Goal: Task Accomplishment & Management: Use online tool/utility

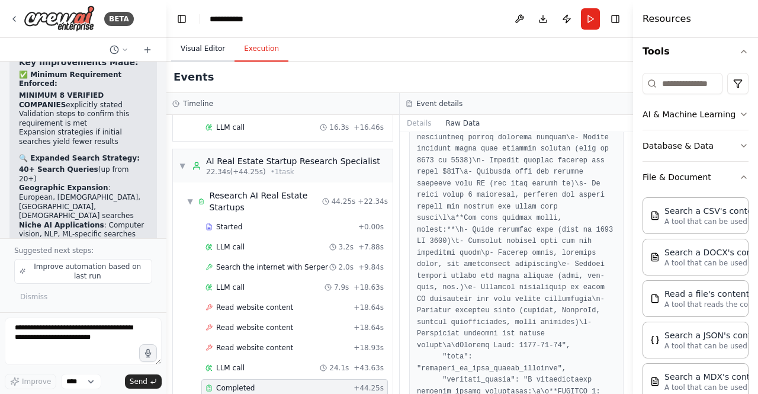
click at [182, 43] on button "Visual Editor" at bounding box center [202, 49] width 63 height 25
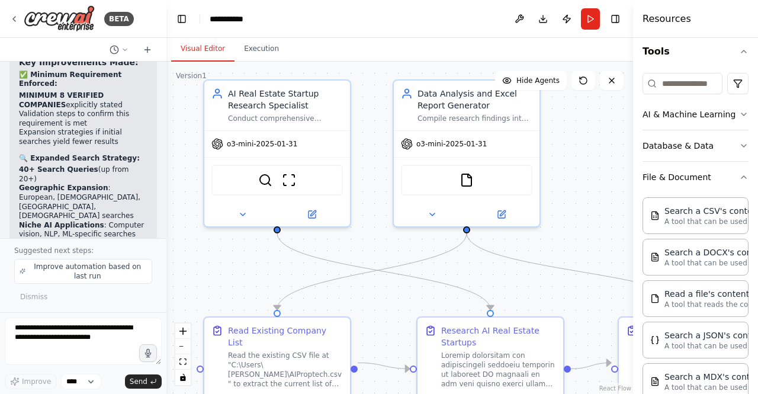
drag, startPoint x: 232, startPoint y: 221, endPoint x: 360, endPoint y: 297, distance: 148.2
click at [360, 297] on div ".deletable-edge-delete-btn { width: 20px; height: 20px; border: 0px solid #ffff…" at bounding box center [399, 228] width 467 height 332
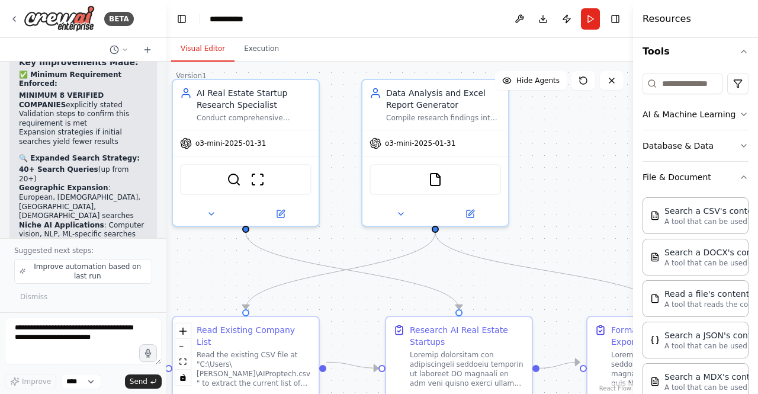
drag, startPoint x: 373, startPoint y: 239, endPoint x: 342, endPoint y: 239, distance: 31.4
click at [342, 239] on div ".deletable-edge-delete-btn { width: 20px; height: 20px; border: 0px solid #ffff…" at bounding box center [399, 228] width 467 height 332
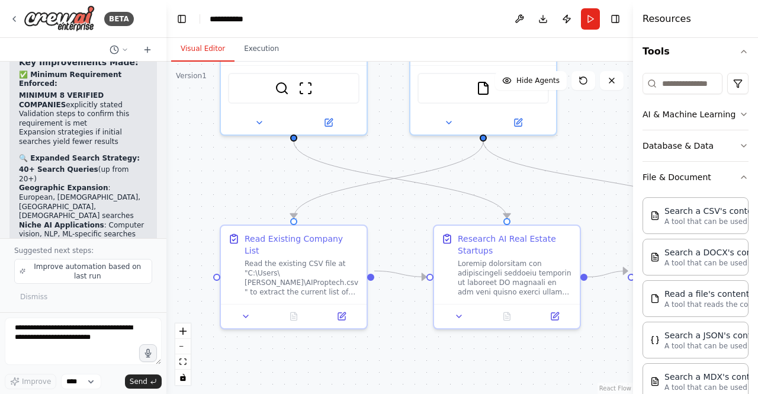
drag, startPoint x: 202, startPoint y: 297, endPoint x: 214, endPoint y: 195, distance: 102.6
click at [214, 195] on div ".deletable-edge-delete-btn { width: 20px; height: 20px; border: 0px solid #ffff…" at bounding box center [399, 228] width 467 height 332
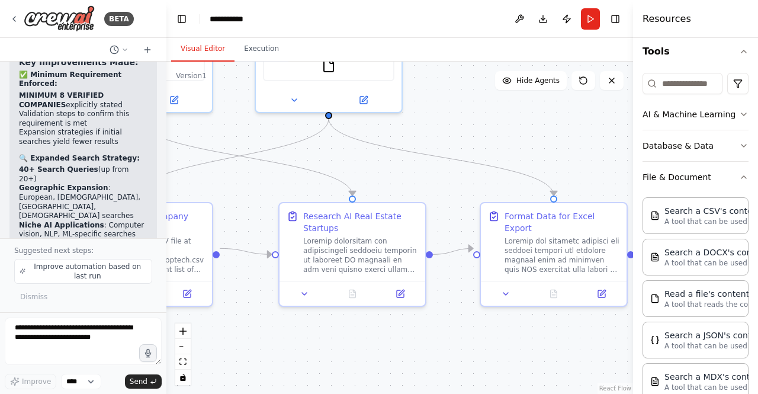
drag, startPoint x: 347, startPoint y: 207, endPoint x: 228, endPoint y: 195, distance: 119.6
click at [228, 195] on div ".deletable-edge-delete-btn { width: 20px; height: 20px; border: 0px solid #ffff…" at bounding box center [399, 228] width 467 height 332
click at [396, 259] on div at bounding box center [360, 253] width 115 height 38
click at [235, 128] on div ".deletable-edge-delete-btn { width: 20px; height: 20px; border: 0px solid #ffff…" at bounding box center [399, 228] width 467 height 332
click at [400, 300] on div at bounding box center [353, 291] width 146 height 24
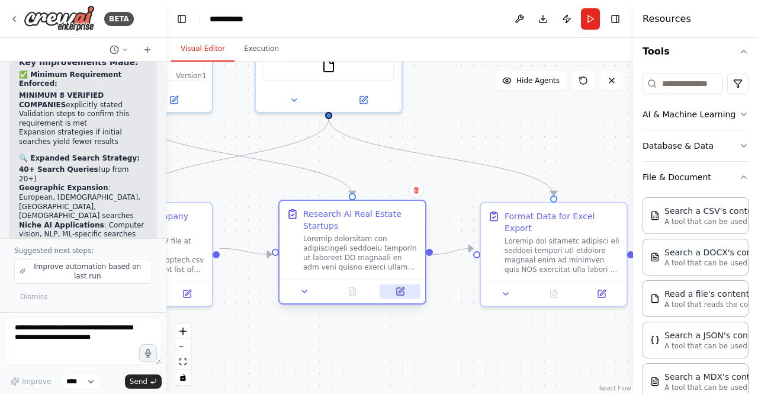
click at [402, 291] on icon at bounding box center [400, 291] width 7 height 7
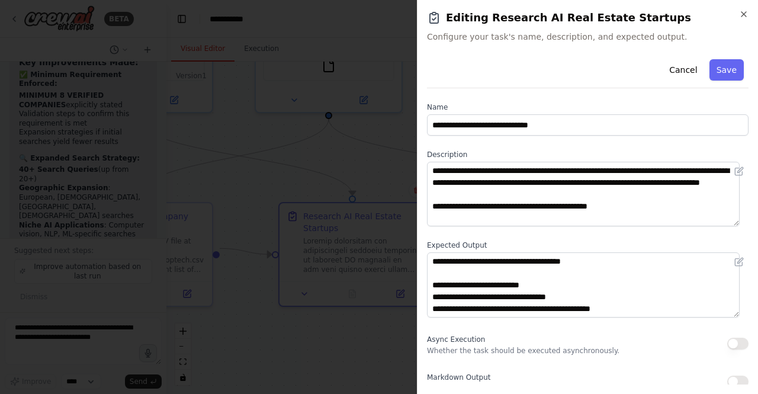
scroll to position [8, 0]
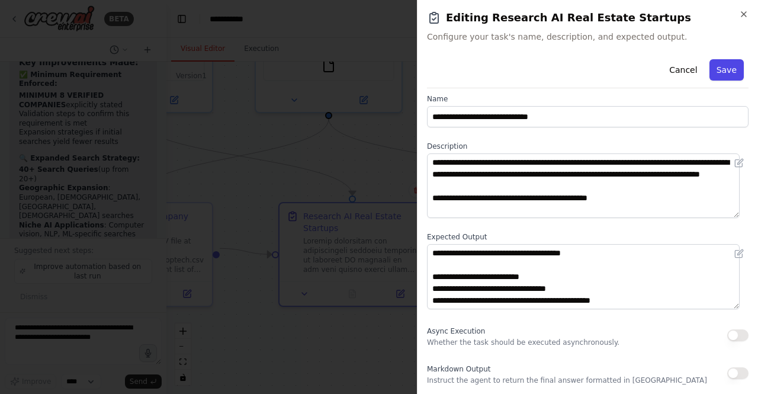
click at [715, 72] on button "Save" at bounding box center [727, 69] width 34 height 21
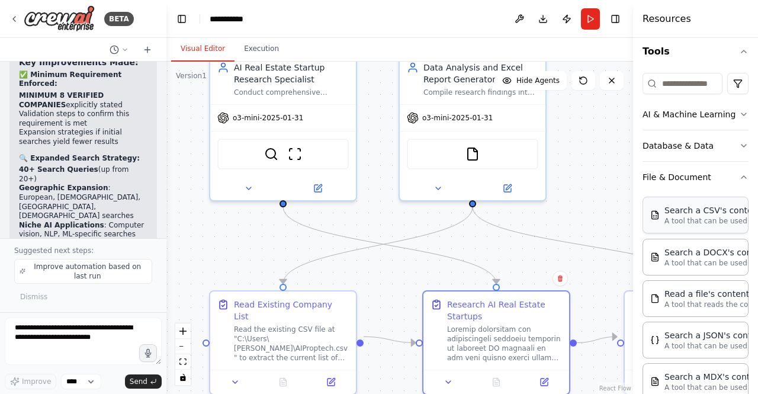
drag, startPoint x: 542, startPoint y: 129, endPoint x: 686, endPoint y: 217, distance: 169.3
click at [686, 217] on div "BETA Set up a crew that does deep research on the internet to look for AI for r…" at bounding box center [379, 197] width 758 height 394
click at [327, 115] on div "o3-mini-2025-01-31" at bounding box center [284, 115] width 146 height 26
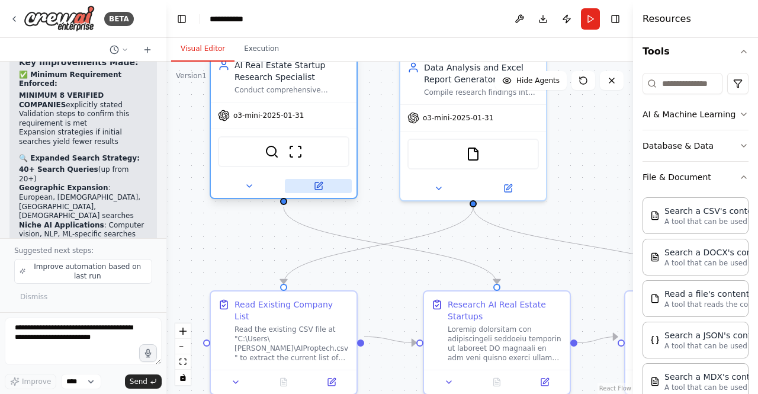
click at [323, 185] on icon at bounding box center [318, 185] width 9 height 9
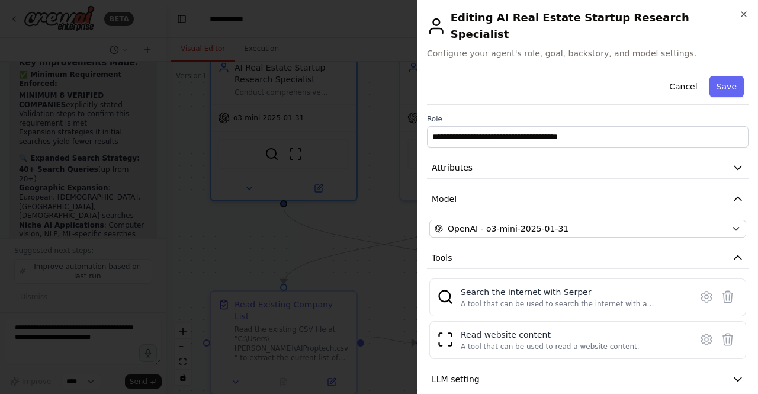
scroll to position [30, 0]
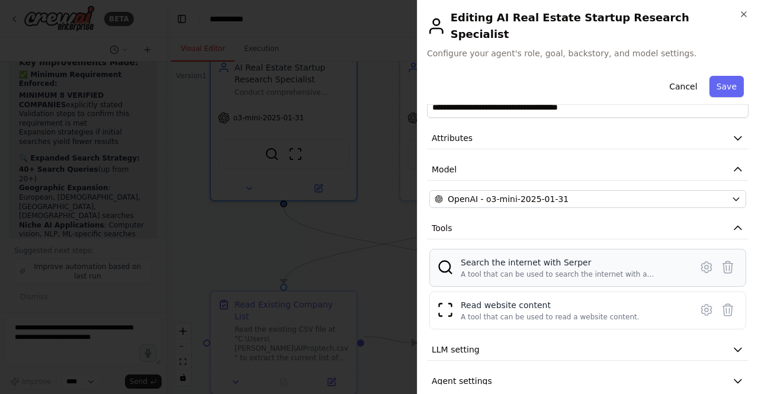
click at [569, 256] on div "Search the internet with Serper" at bounding box center [572, 262] width 223 height 12
click at [699, 260] on icon at bounding box center [706, 267] width 14 height 14
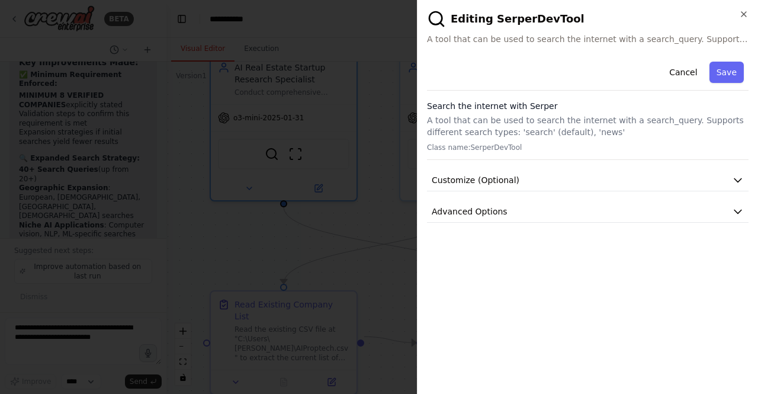
scroll to position [0, 0]
click at [533, 215] on button "Advanced Options" at bounding box center [588, 212] width 322 height 22
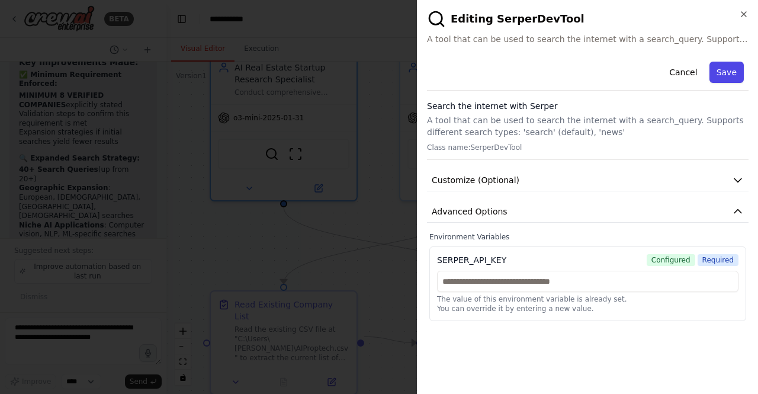
click at [728, 68] on button "Save" at bounding box center [727, 72] width 34 height 21
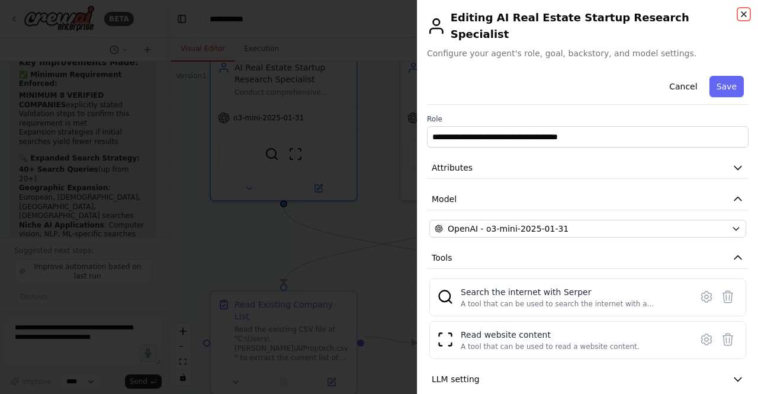
click at [746, 16] on icon "button" at bounding box center [743, 13] width 9 height 9
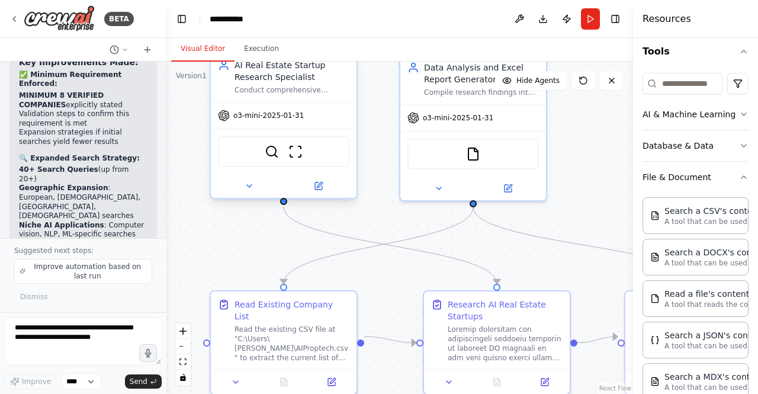
click at [289, 132] on div "SerperDevTool ScrapeWebsiteTool" at bounding box center [284, 152] width 146 height 46
click at [297, 123] on div "o3-mini-2025-01-31" at bounding box center [284, 115] width 146 height 26
click at [329, 102] on div "o3-mini-2025-01-31" at bounding box center [284, 115] width 146 height 26
click at [315, 189] on icon at bounding box center [318, 185] width 7 height 7
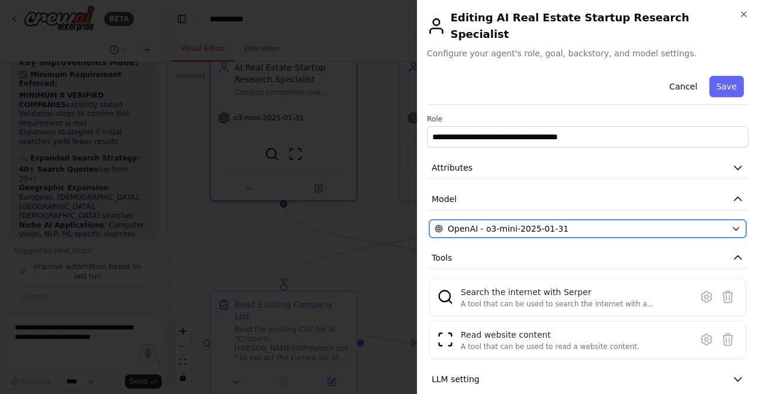
click at [731, 224] on icon "button" at bounding box center [735, 228] width 9 height 9
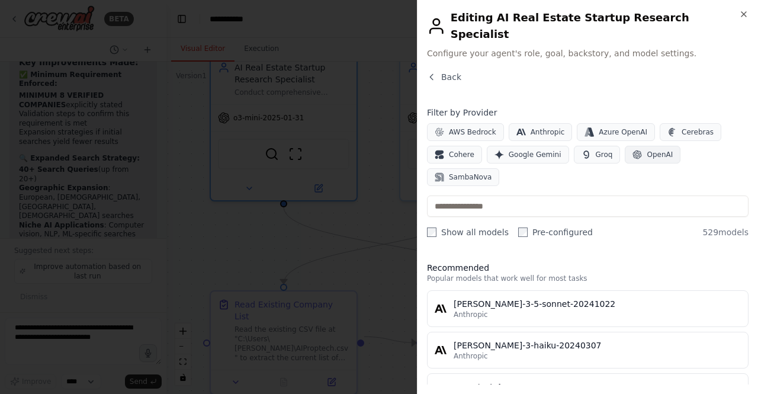
click at [656, 150] on span "OpenAI" at bounding box center [660, 154] width 26 height 9
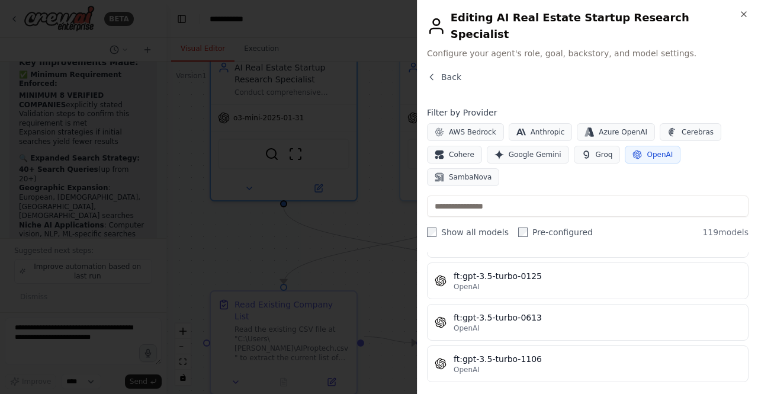
scroll to position [445, 0]
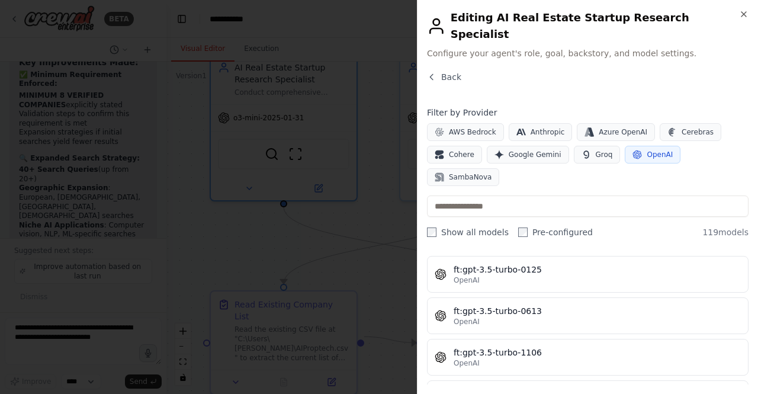
click at [406, 90] on div at bounding box center [379, 197] width 758 height 394
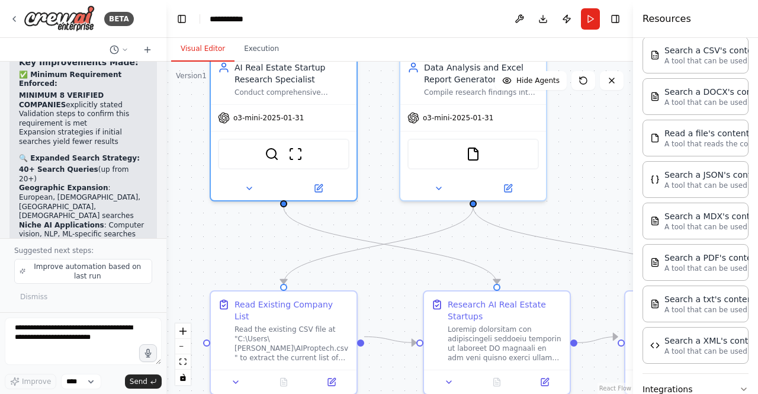
scroll to position [0, 0]
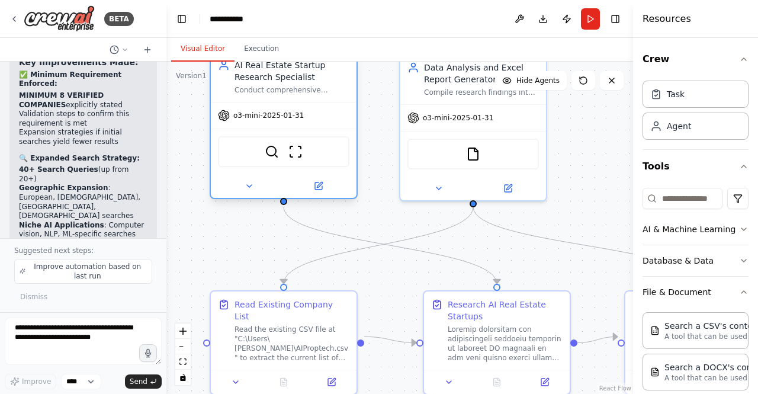
click at [328, 97] on div "AI Real Estate Startup Research Specialist Conduct comprehensive internet resea…" at bounding box center [284, 77] width 146 height 50
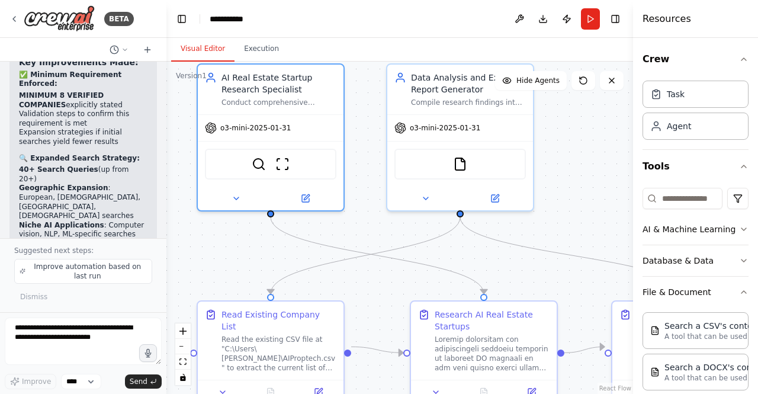
drag, startPoint x: 176, startPoint y: 127, endPoint x: 159, endPoint y: 137, distance: 20.1
click at [159, 137] on div "BETA Set up a crew that does deep research on the internet to look for AI for r…" at bounding box center [379, 197] width 758 height 394
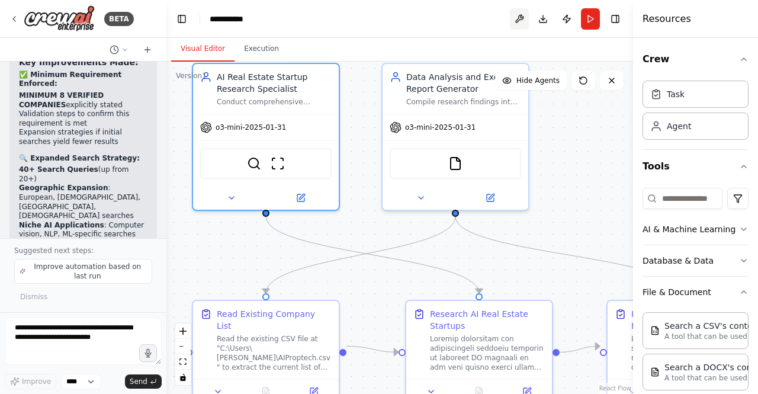
click at [522, 16] on button at bounding box center [519, 18] width 19 height 21
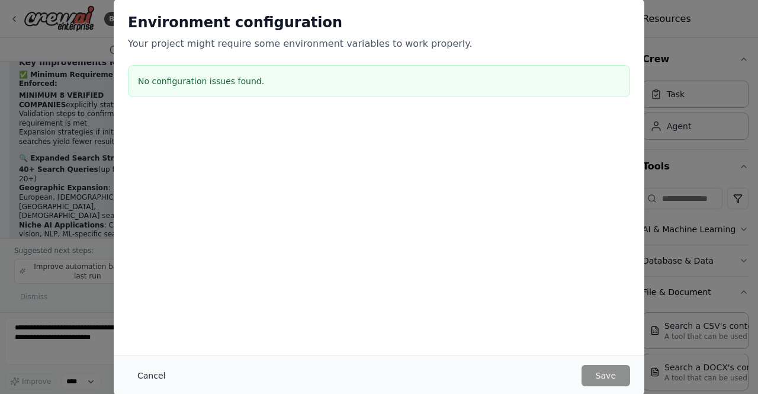
click at [147, 377] on button "Cancel" at bounding box center [151, 375] width 47 height 21
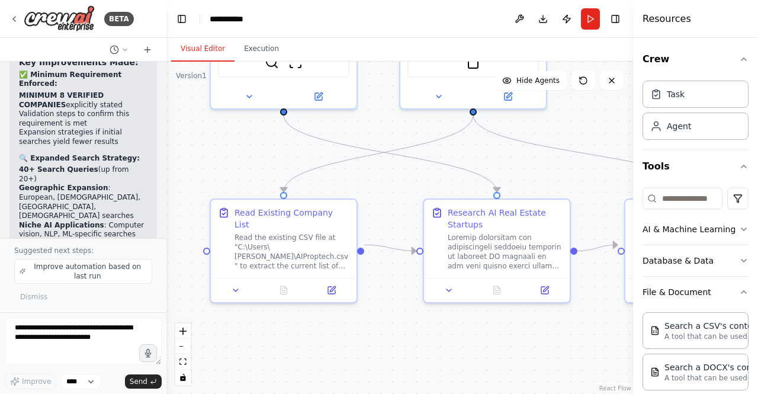
drag, startPoint x: 231, startPoint y: 258, endPoint x: 254, endPoint y: 152, distance: 109.1
click at [254, 152] on div ".deletable-edge-delete-btn { width: 20px; height: 20px; border: 0px solid #ffff…" at bounding box center [399, 228] width 467 height 332
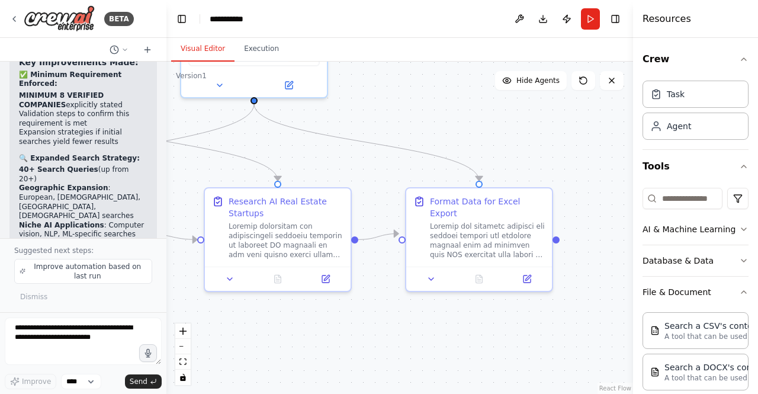
drag, startPoint x: 410, startPoint y: 187, endPoint x: 185, endPoint y: 179, distance: 225.2
click at [185, 179] on div ".deletable-edge-delete-btn { width: 20px; height: 20px; border: 0px solid #ffff…" at bounding box center [399, 228] width 467 height 332
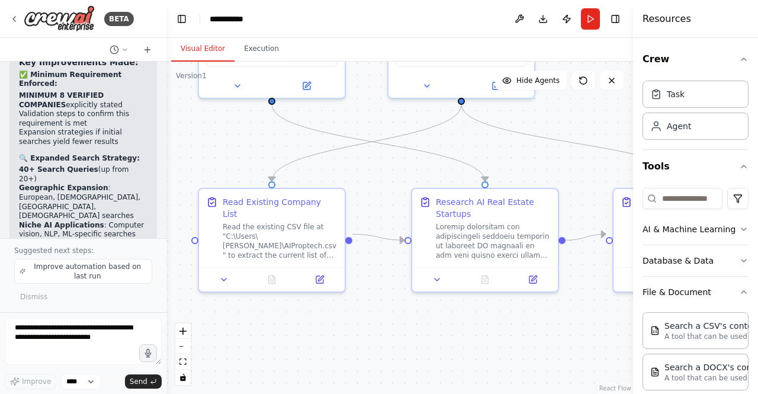
drag, startPoint x: 280, startPoint y: 154, endPoint x: 490, endPoint y: 156, distance: 210.3
click at [490, 156] on div ".deletable-edge-delete-btn { width: 20px; height: 20px; border: 0px solid #ffff…" at bounding box center [399, 228] width 467 height 332
click at [247, 46] on button "Execution" at bounding box center [262, 49] width 54 height 25
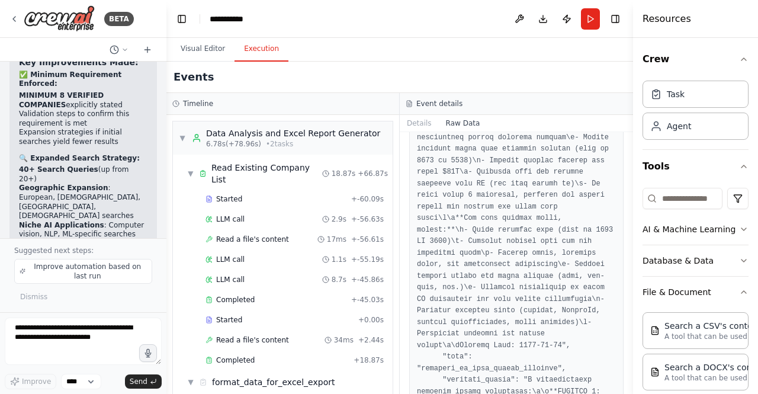
scroll to position [294, 0]
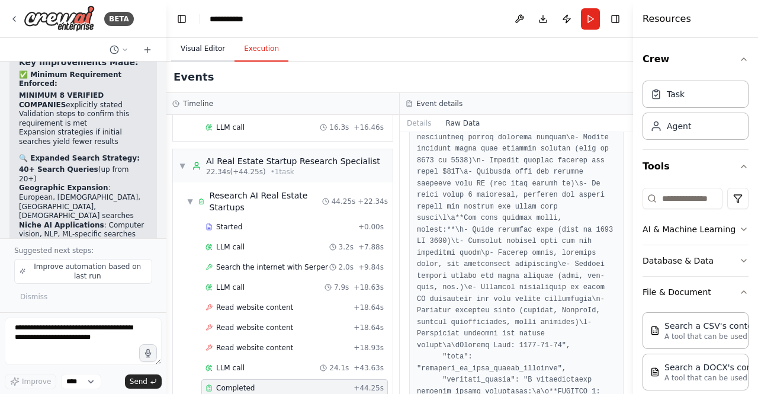
click at [186, 47] on button "Visual Editor" at bounding box center [202, 49] width 63 height 25
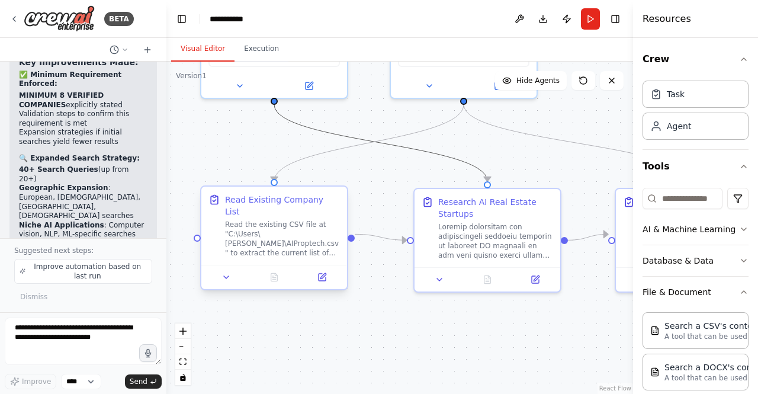
drag, startPoint x: 309, startPoint y: 126, endPoint x: 245, endPoint y: 221, distance: 114.0
click at [245, 221] on div ".deletable-edge-delete-btn { width: 20px; height: 20px; border: 0px solid #ffff…" at bounding box center [374, 58] width 467 height 332
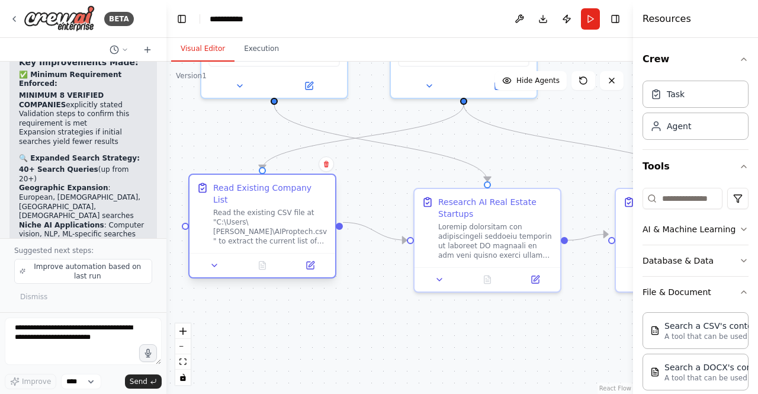
drag, startPoint x: 211, startPoint y: 188, endPoint x: 203, endPoint y: 172, distance: 17.5
click at [203, 175] on div "Read Existing Company List Read the existing CSV file at "C:\Users\[PERSON_NAME…" at bounding box center [263, 214] width 146 height 78
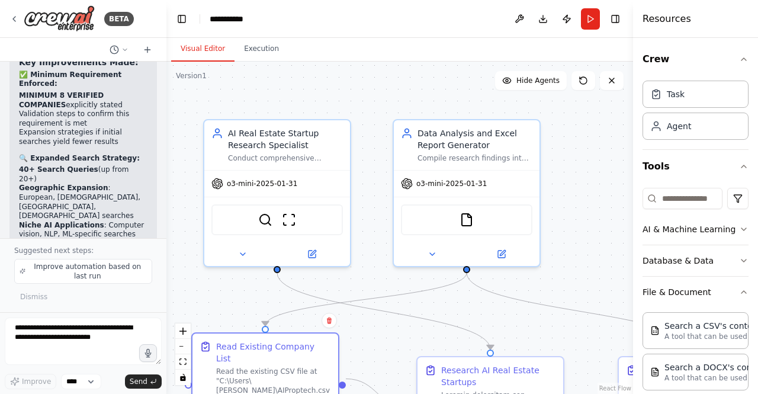
drag, startPoint x: 190, startPoint y: 118, endPoint x: 194, endPoint y: 285, distance: 167.7
click at [194, 285] on div ".deletable-edge-delete-btn { width: 20px; height: 20px; border: 0px solid #ffff…" at bounding box center [399, 228] width 467 height 332
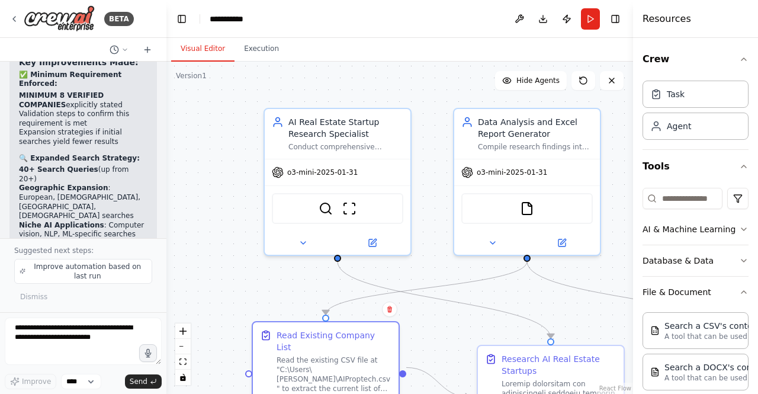
drag, startPoint x: 423, startPoint y: 89, endPoint x: 482, endPoint y: 80, distance: 60.0
click at [482, 80] on div ".deletable-edge-delete-btn { width: 20px; height: 20px; border: 0px solid #ffff…" at bounding box center [399, 228] width 467 height 332
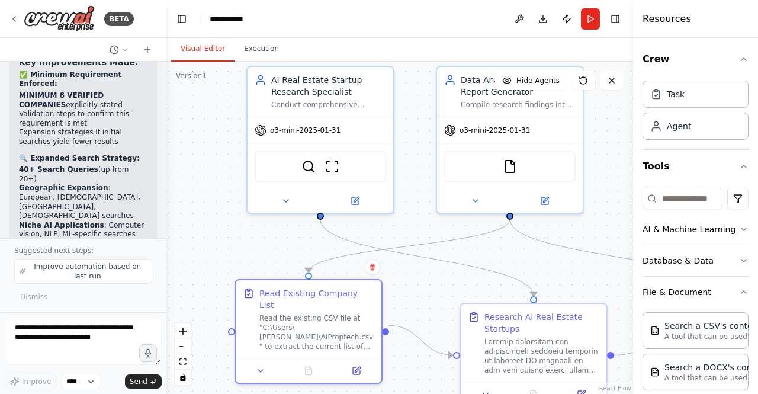
drag, startPoint x: 221, startPoint y: 216, endPoint x: 204, endPoint y: 173, distance: 46.5
click at [204, 173] on div ".deletable-edge-delete-btn { width: 20px; height: 20px; border: 0px solid #ffff…" at bounding box center [399, 228] width 467 height 332
click at [474, 24] on header "**********" at bounding box center [399, 19] width 467 height 38
